Goal: Book appointment/travel/reservation

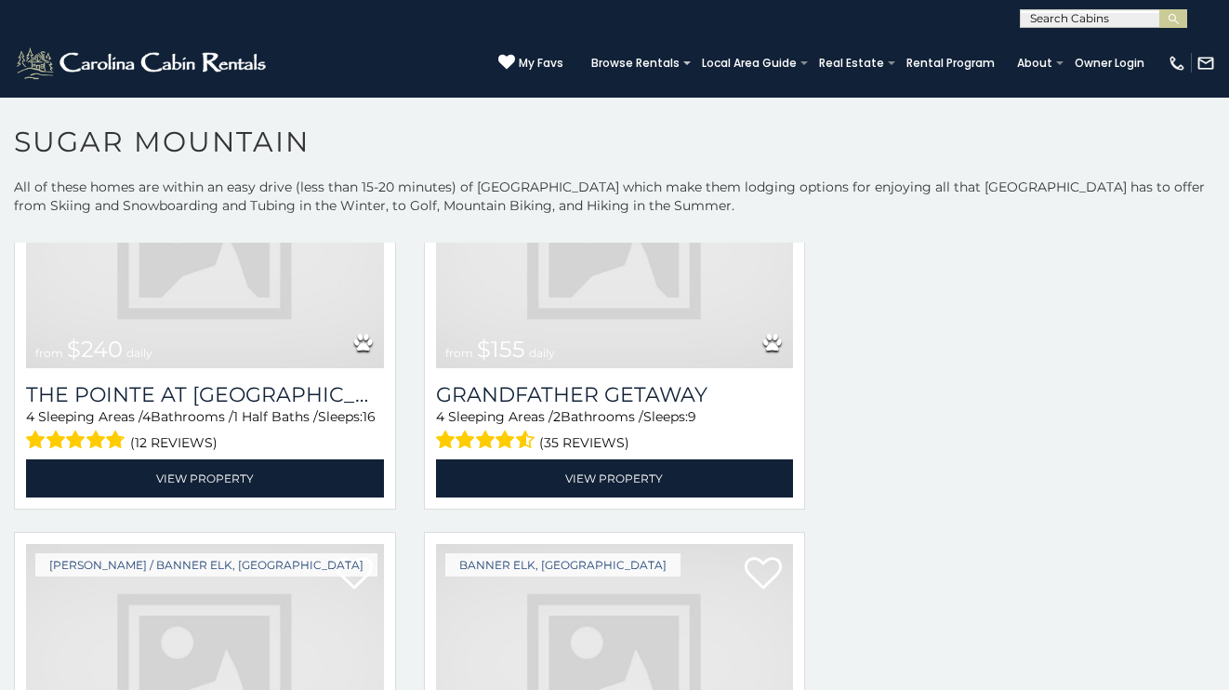
scroll to position [3926, 0]
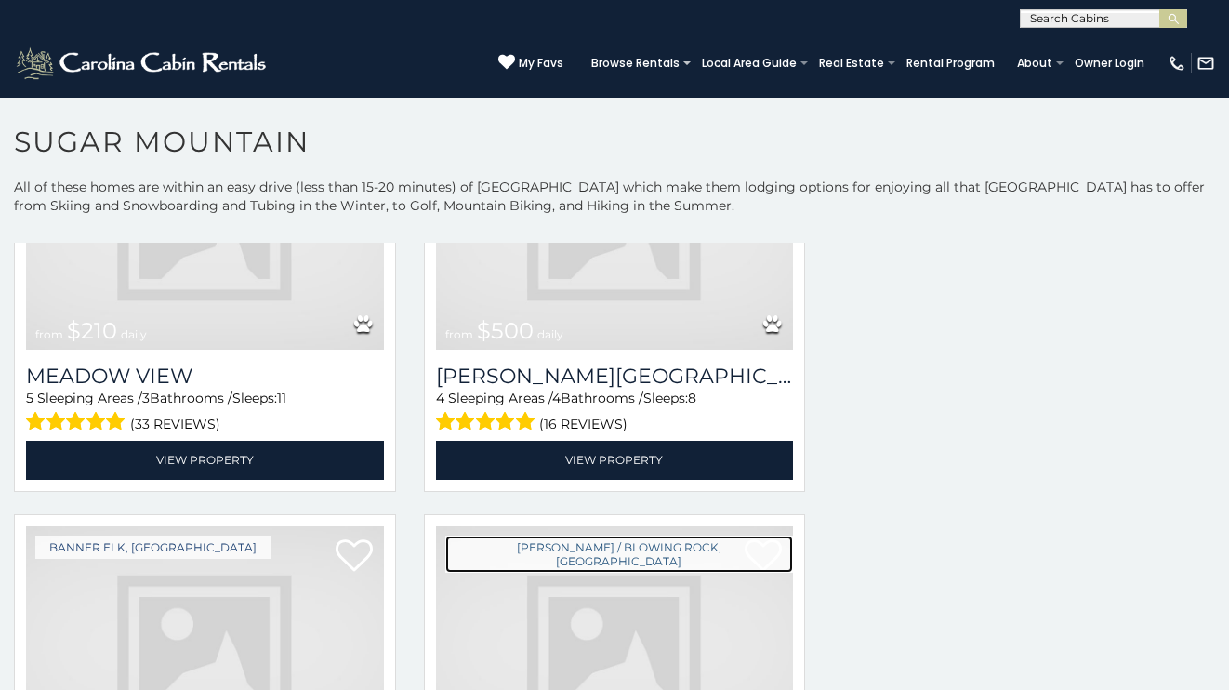
click at [499, 536] on link "[PERSON_NAME] / Blowing Rock, [GEOGRAPHIC_DATA]" at bounding box center [619, 554] width 349 height 37
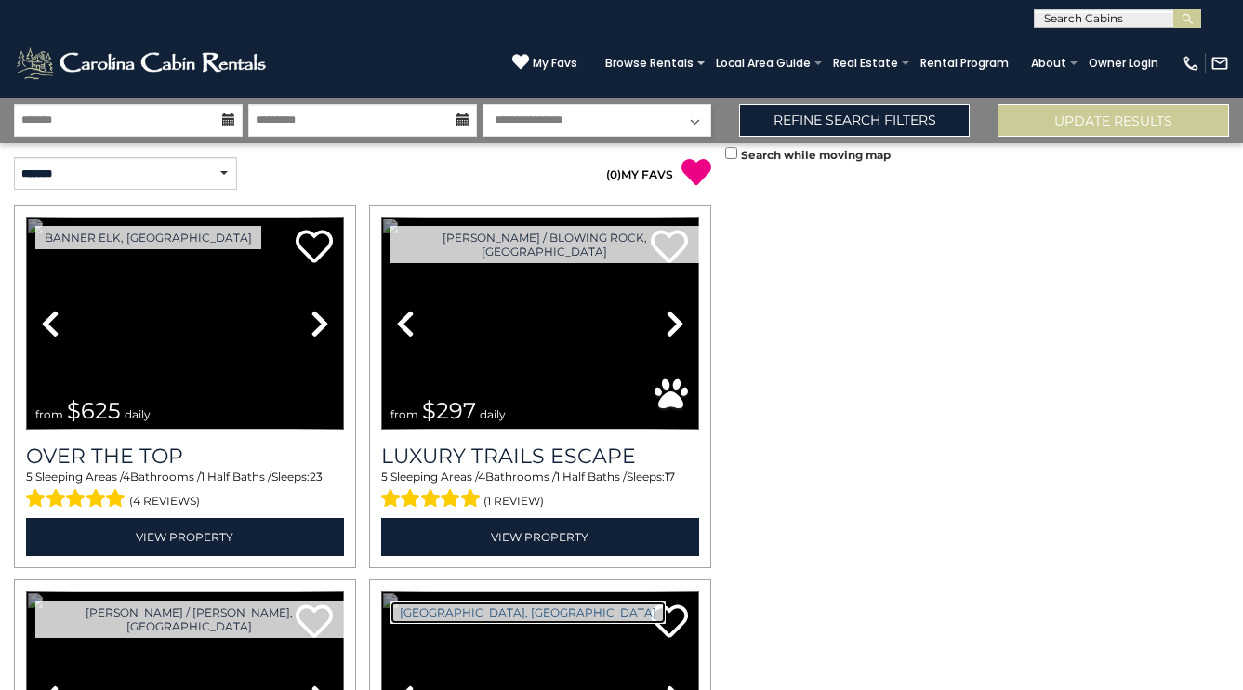
click at [504, 617] on link "[GEOGRAPHIC_DATA], [GEOGRAPHIC_DATA]" at bounding box center [528, 612] width 275 height 23
